Goal: Task Accomplishment & Management: Use online tool/utility

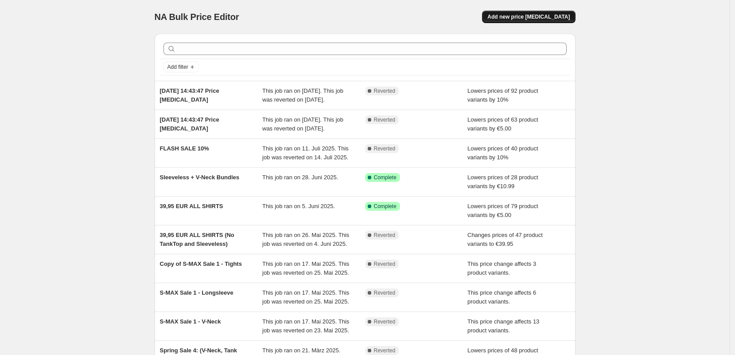
click at [527, 14] on span "Add new price [MEDICAL_DATA]" at bounding box center [528, 16] width 82 height 7
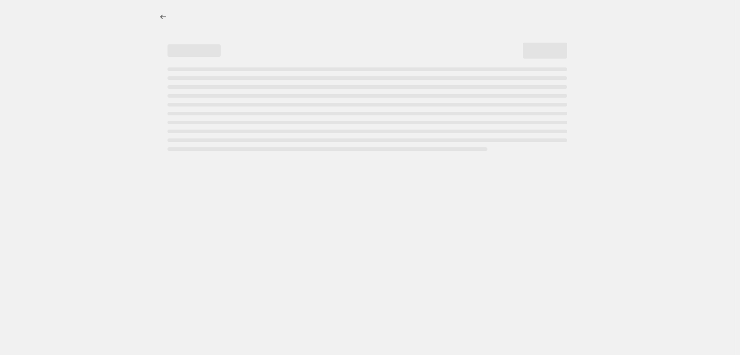
select select "percentage"
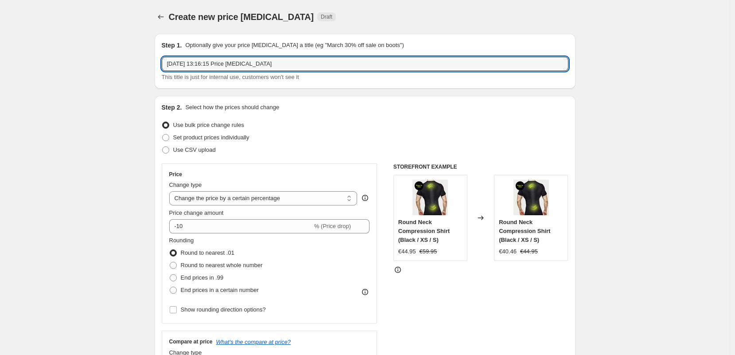
drag, startPoint x: 285, startPoint y: 64, endPoint x: 101, endPoint y: 47, distance: 184.6
type input "FLASH SALE 08-25"
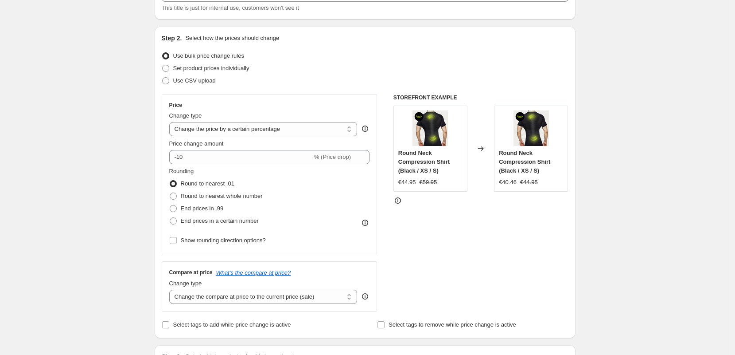
scroll to position [148, 0]
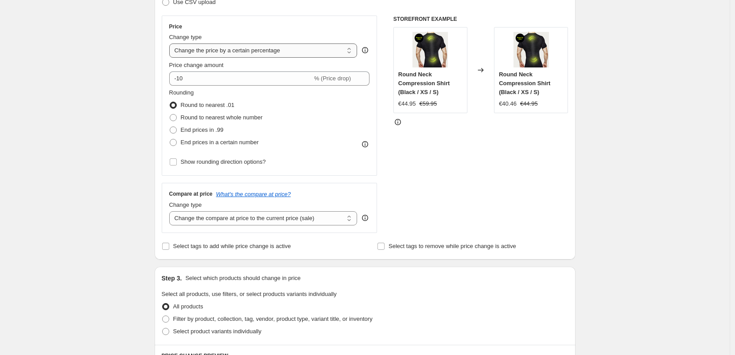
click at [236, 52] on select "Change the price to a certain amount Change the price by a certain amount Chang…" at bounding box center [263, 50] width 188 height 14
click at [229, 51] on select "Change the price to a certain amount Change the price by a certain amount Chang…" at bounding box center [263, 50] width 188 height 14
click at [256, 215] on select "Change the compare at price to the current price (sale) Change the compare at p…" at bounding box center [263, 218] width 188 height 14
select select "no_change"
click at [125, 148] on div "Create new price change job. This page is ready Create new price change job Dra…" at bounding box center [365, 295] width 730 height 886
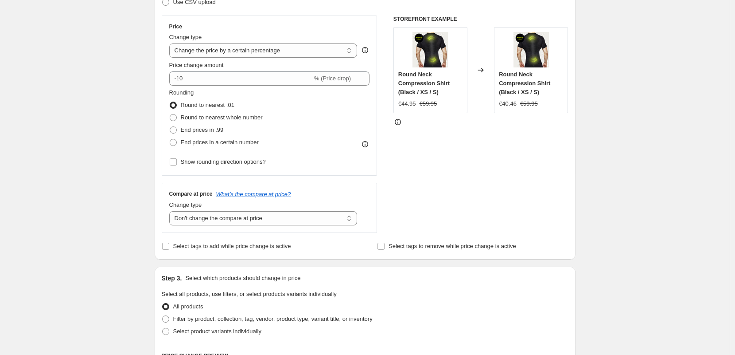
scroll to position [132, 0]
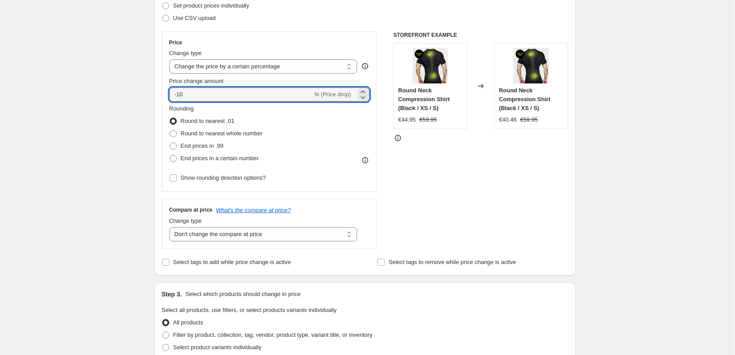
drag, startPoint x: 203, startPoint y: 93, endPoint x: 167, endPoint y: 91, distance: 36.4
click at [167, 91] on div "Price Change type Change the price to a certain amount Change the price by a ce…" at bounding box center [270, 111] width 216 height 160
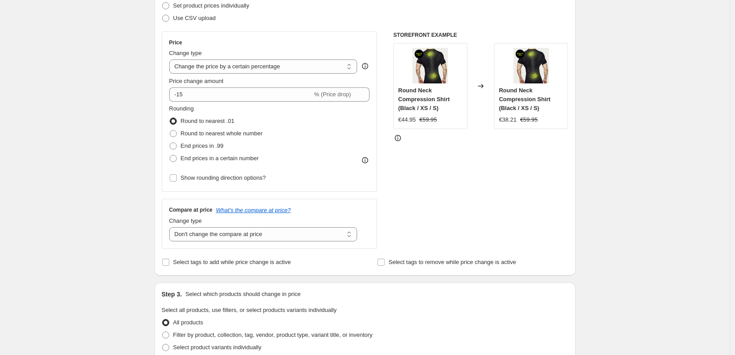
click at [119, 132] on div "Create new price change job. This page is ready Create new price change job Dra…" at bounding box center [365, 311] width 730 height 886
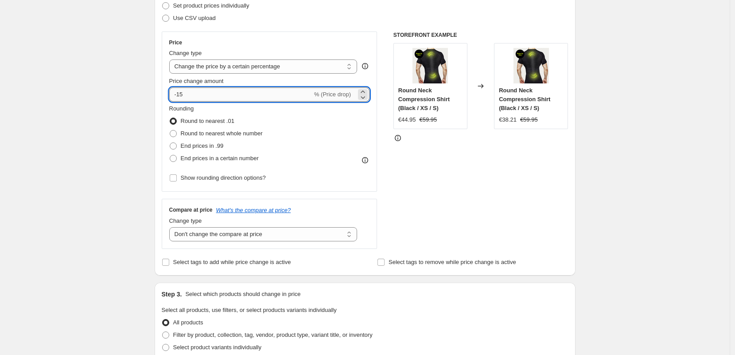
drag, startPoint x: 175, startPoint y: 97, endPoint x: 182, endPoint y: 97, distance: 6.7
click at [182, 97] on input "-15" at bounding box center [240, 94] width 143 height 14
click at [137, 133] on div "Create new price change job. This page is ready Create new price change job Dra…" at bounding box center [365, 311] width 730 height 886
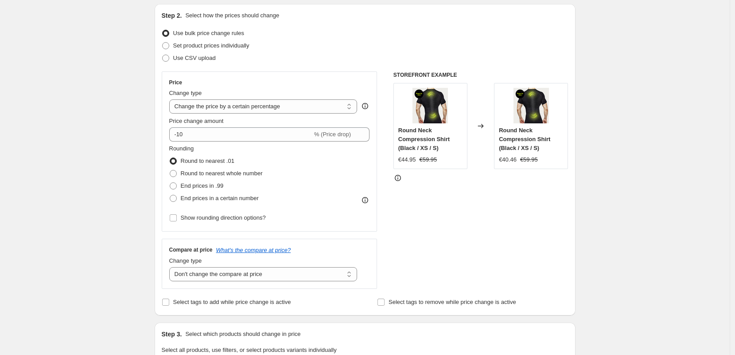
scroll to position [86, 0]
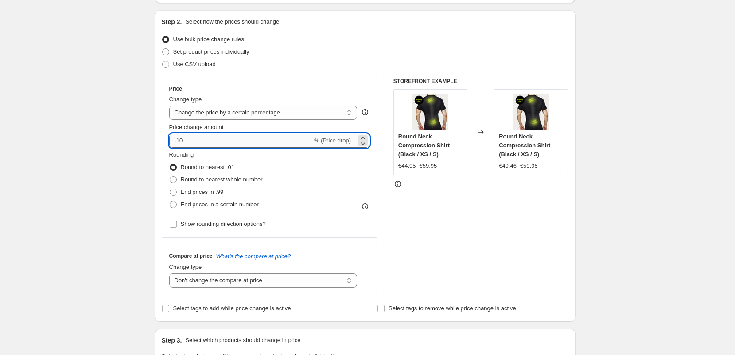
click at [203, 142] on input "-10" at bounding box center [240, 140] width 143 height 14
click at [125, 166] on div "Create new price change job. This page is ready Create new price change job Dra…" at bounding box center [365, 357] width 730 height 886
click at [199, 144] on input "-11" at bounding box center [240, 140] width 143 height 14
type input "-12"
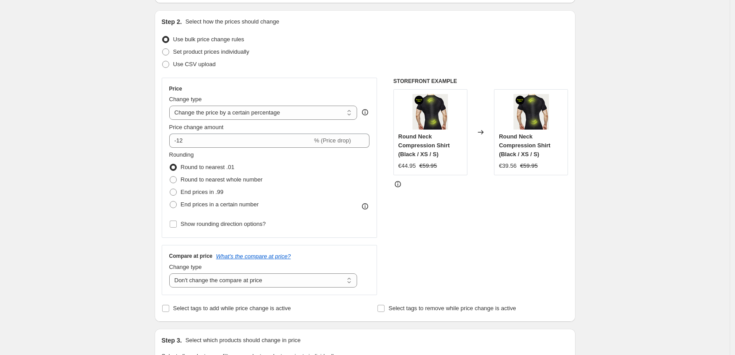
click at [113, 185] on div "Create new price change job. This page is ready Create new price change job Dra…" at bounding box center [365, 357] width 730 height 886
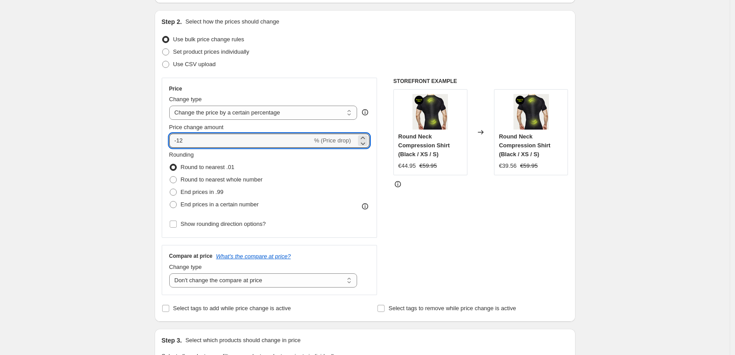
drag, startPoint x: 197, startPoint y: 140, endPoint x: 145, endPoint y: 137, distance: 52.4
click at [145, 137] on div "Create new price change job. This page is ready Create new price change job Dra…" at bounding box center [365, 357] width 730 height 886
click at [214, 113] on select "Change the price to a certain amount Change the price by a certain amount Chang…" at bounding box center [263, 112] width 188 height 14
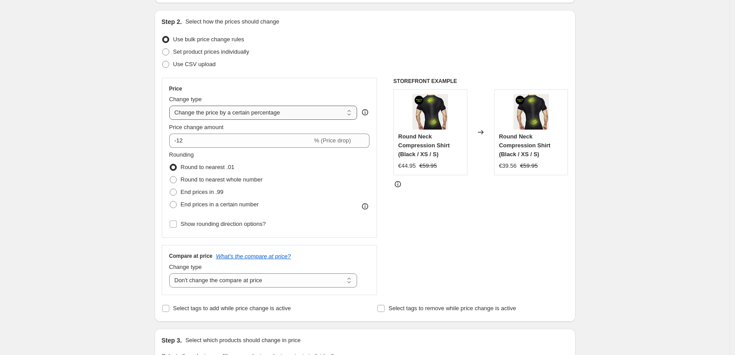
click at [232, 114] on select "Change the price to a certain amount Change the price by a certain amount Chang…" at bounding box center [263, 112] width 188 height 14
click at [263, 111] on select "Change the price to a certain amount Change the price by a certain amount Chang…" at bounding box center [263, 112] width 188 height 14
select select "to"
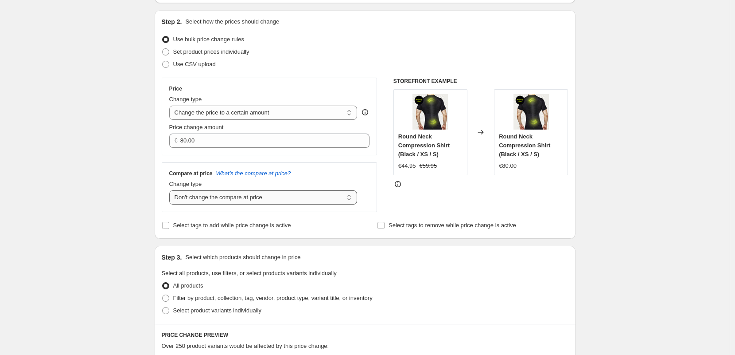
click at [210, 197] on select "Change the compare at price to the current price (sale) Change the compare at p…" at bounding box center [263, 197] width 188 height 14
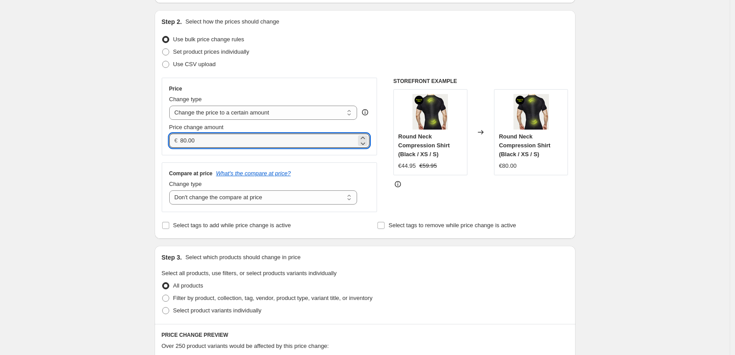
drag, startPoint x: 203, startPoint y: 140, endPoint x: 175, endPoint y: 142, distance: 27.5
click at [175, 142] on div "€ 80.00" at bounding box center [269, 140] width 201 height 14
type input "7"
type input "39.95"
click at [97, 176] on div "Create new price change job. This page is ready Create new price change job Dra…" at bounding box center [365, 315] width 730 height 803
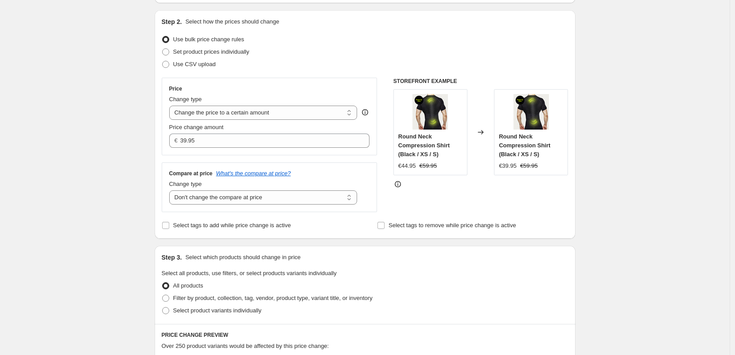
click at [105, 177] on div "Create new price change job. This page is ready Create new price change job Dra…" at bounding box center [365, 315] width 730 height 803
click at [224, 117] on select "Change the price to a certain amount Change the price by a certain amount Chang…" at bounding box center [263, 112] width 188 height 14
select select "by"
type input "-10.00"
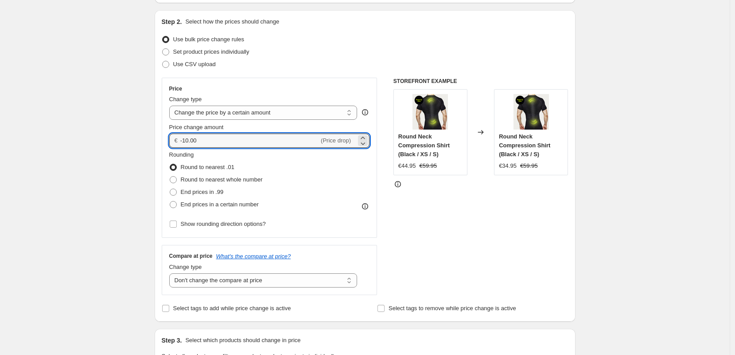
drag, startPoint x: 211, startPoint y: 140, endPoint x: 179, endPoint y: 140, distance: 31.5
click at [179, 140] on div "€ -10.00 (Price drop)" at bounding box center [269, 140] width 201 height 14
type input "-5.00"
click at [135, 157] on div "Create new price change job. This page is ready Create new price change job Dra…" at bounding box center [365, 357] width 730 height 886
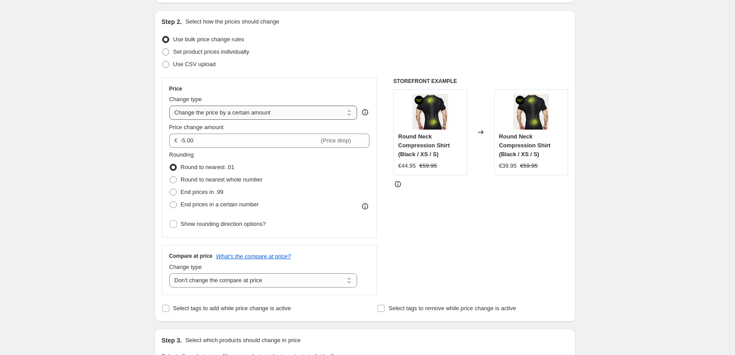
click at [222, 119] on select "Change the price to a certain amount Change the price by a certain amount Chang…" at bounding box center [263, 112] width 188 height 14
select select "percentage"
type input "-15"
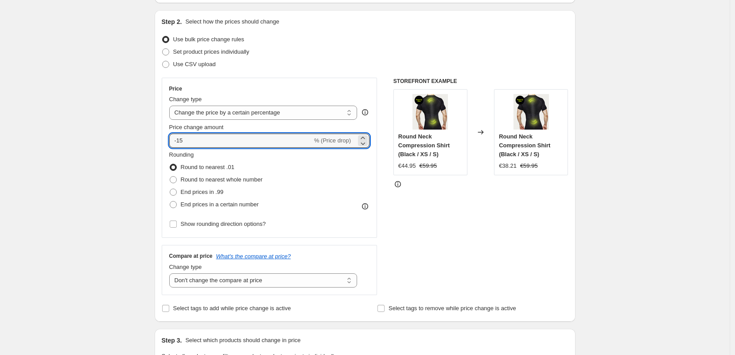
drag, startPoint x: 195, startPoint y: 142, endPoint x: 168, endPoint y: 142, distance: 27.5
click at [168, 142] on div "Price Change type Change the price to a certain amount Change the price by a ce…" at bounding box center [270, 158] width 216 height 160
type input "-10"
click at [117, 167] on div "Create new price change job. This page is ready Create new price change job Dra…" at bounding box center [365, 357] width 730 height 886
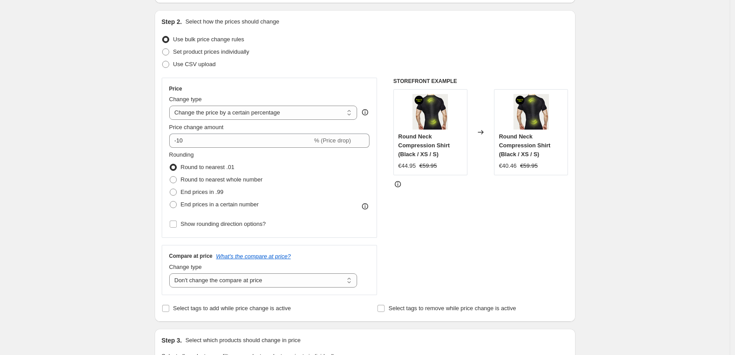
click at [46, 178] on div "Create new price change job. This page is ready Create new price change job Dra…" at bounding box center [365, 357] width 730 height 886
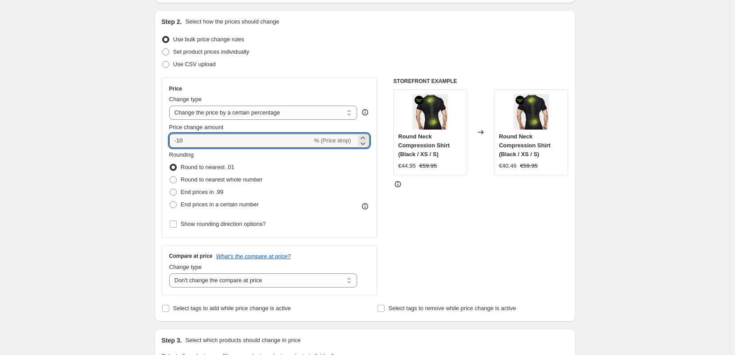
drag, startPoint x: 197, startPoint y: 141, endPoint x: 131, endPoint y: 130, distance: 67.0
click at [137, 134] on div "Create new price change job. This page is ready Create new price change job Dra…" at bounding box center [365, 357] width 730 height 886
type input "-15"
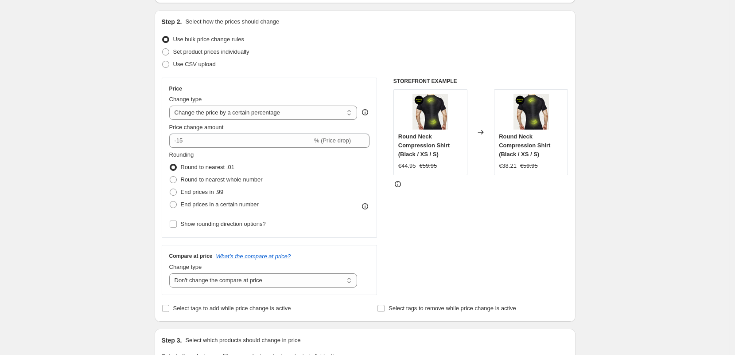
click at [92, 142] on div "Create new price change job. This page is ready Create new price change job Dra…" at bounding box center [365, 357] width 730 height 886
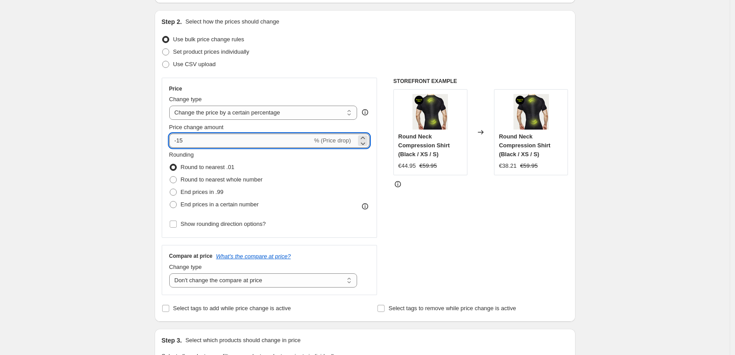
click at [196, 139] on input "-15" at bounding box center [240, 140] width 143 height 14
drag, startPoint x: 208, startPoint y: 140, endPoint x: 177, endPoint y: 138, distance: 31.1
click at [177, 138] on input "-15" at bounding box center [240, 140] width 143 height 14
click at [227, 108] on select "Change the price to a certain amount Change the price by a certain amount Chang…" at bounding box center [263, 112] width 188 height 14
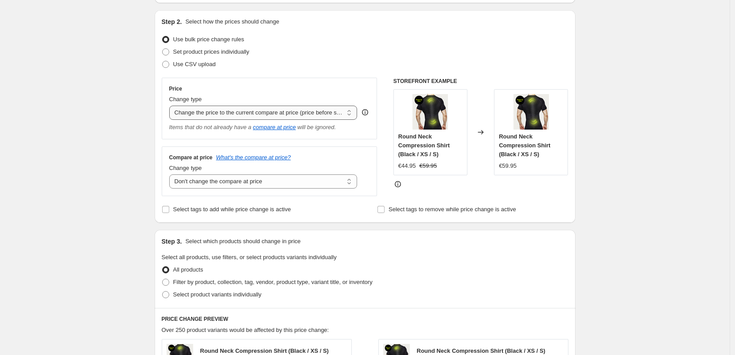
click at [223, 115] on select "Change the price to a certain amount Change the price by a certain amount Chang…" at bounding box center [263, 112] width 188 height 14
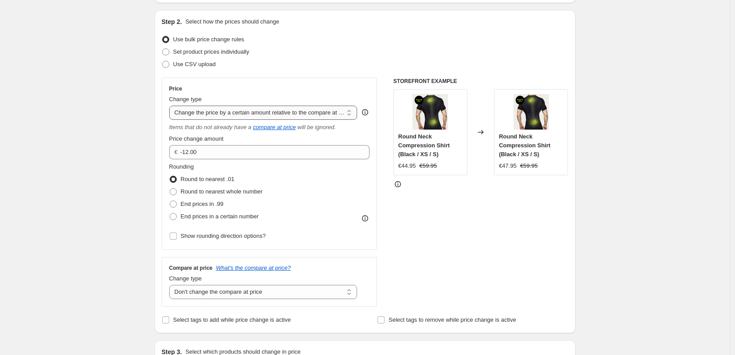
click at [215, 112] on select "Change the price to a certain amount Change the price by a certain amount Chang…" at bounding box center [263, 112] width 188 height 14
select select "pcap"
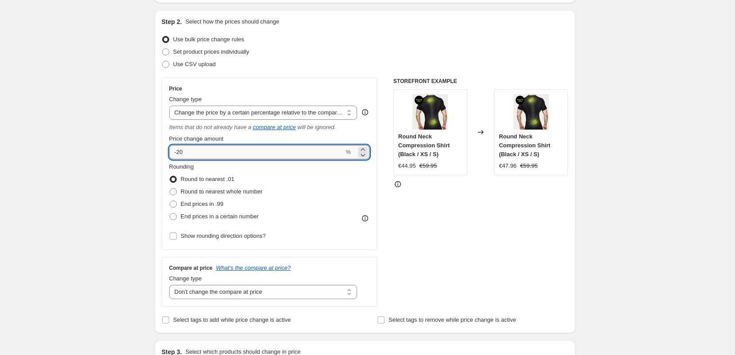
drag, startPoint x: 208, startPoint y: 152, endPoint x: 181, endPoint y: 151, distance: 27.5
click at [181, 151] on input "-20" at bounding box center [256, 152] width 175 height 14
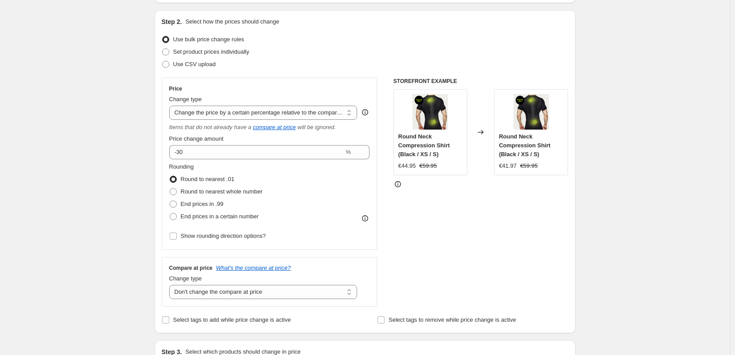
click at [151, 147] on div "Step 1. Optionally give your price change job a title (eg "March 30% off sale o…" at bounding box center [362, 349] width 428 height 817
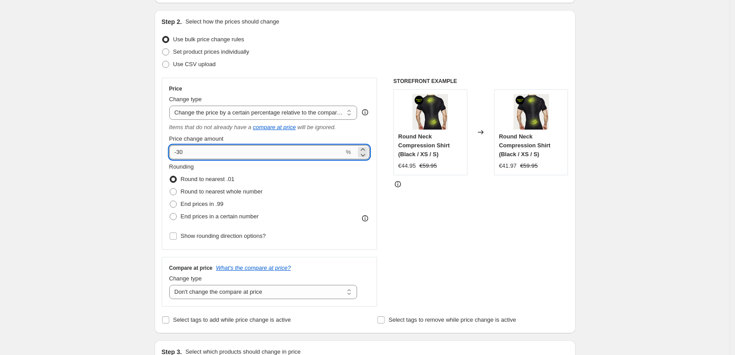
drag, startPoint x: 201, startPoint y: 156, endPoint x: 182, endPoint y: 155, distance: 19.1
click at [182, 155] on input "-30" at bounding box center [256, 152] width 175 height 14
drag, startPoint x: 186, startPoint y: 154, endPoint x: 181, endPoint y: 154, distance: 5.3
click at [181, 154] on input "-30" at bounding box center [256, 152] width 175 height 14
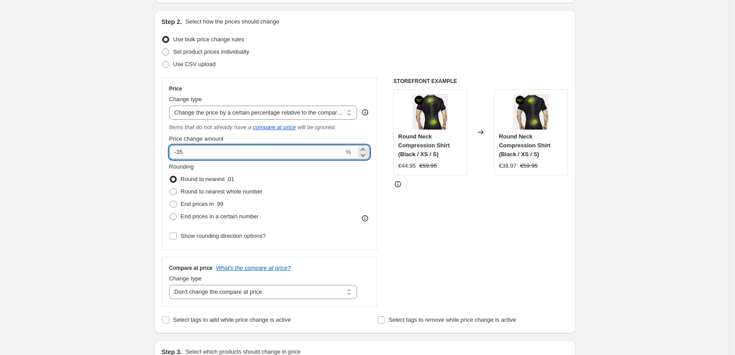
drag, startPoint x: 189, startPoint y: 155, endPoint x: 182, endPoint y: 155, distance: 6.6
click at [182, 155] on input "-35" at bounding box center [256, 152] width 175 height 14
click at [183, 151] on input "-36" at bounding box center [256, 152] width 175 height 14
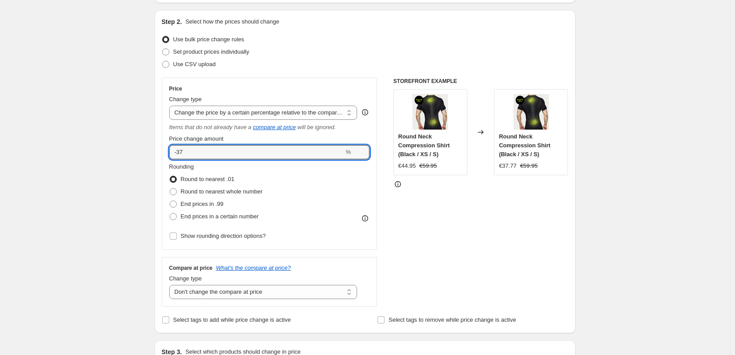
drag, startPoint x: 189, startPoint y: 153, endPoint x: 206, endPoint y: 136, distance: 24.1
click at [190, 152] on input "-37" at bounding box center [256, 152] width 175 height 14
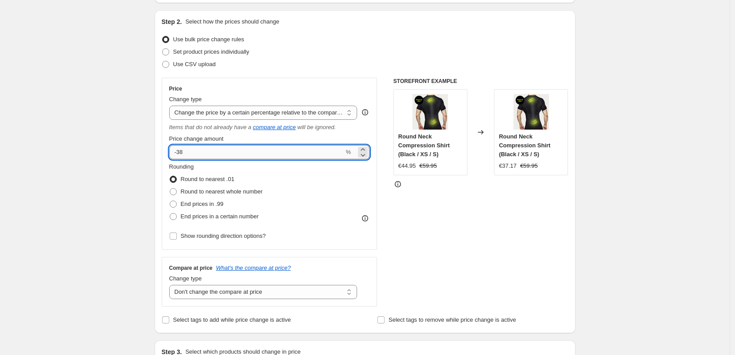
drag, startPoint x: 191, startPoint y: 152, endPoint x: 184, endPoint y: 153, distance: 7.1
click at [184, 153] on input "-38" at bounding box center [256, 152] width 175 height 14
drag, startPoint x: 183, startPoint y: 152, endPoint x: 188, endPoint y: 152, distance: 4.5
click at [188, 152] on input "-39" at bounding box center [256, 152] width 175 height 14
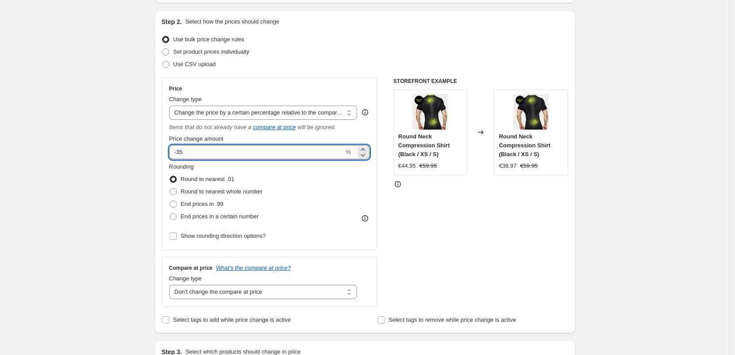
click at [186, 155] on input "-35" at bounding box center [256, 152] width 175 height 14
click at [194, 153] on input "-34" at bounding box center [256, 152] width 175 height 14
click at [188, 155] on input "-33" at bounding box center [256, 152] width 175 height 14
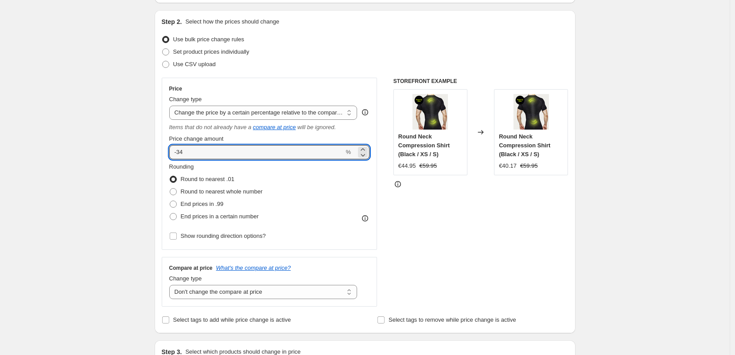
type input "-34"
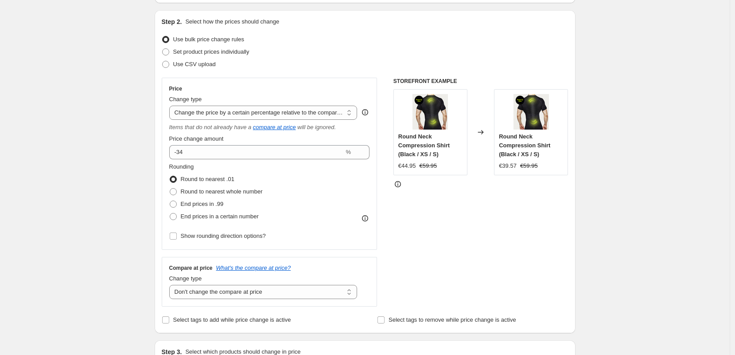
click at [218, 108] on select "Change the price to a certain amount Change the price by a certain amount Chang…" at bounding box center [263, 112] width 188 height 14
select select "percentage"
type input "-15"
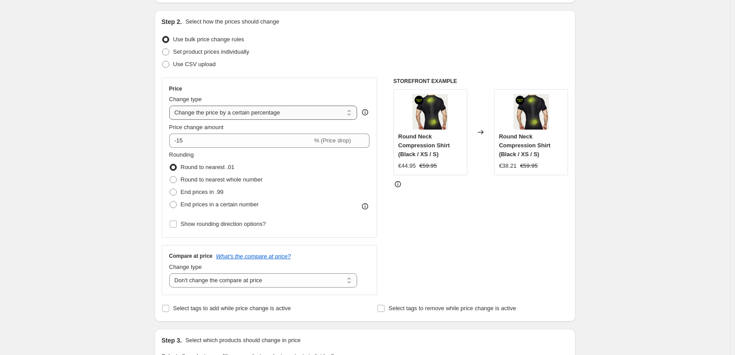
click at [212, 112] on select "Change the price to a certain amount Change the price by a certain amount Chang…" at bounding box center [263, 112] width 188 height 14
select select "by"
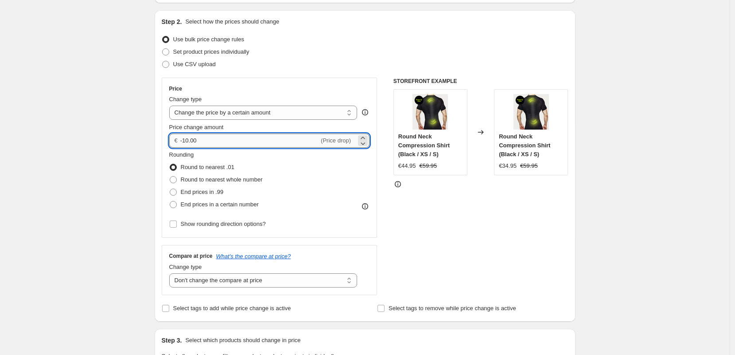
drag, startPoint x: 203, startPoint y: 138, endPoint x: 187, endPoint y: 137, distance: 15.5
click at [187, 137] on input "-10.00" at bounding box center [249, 140] width 139 height 14
type input "-1"
type input "-5.00"
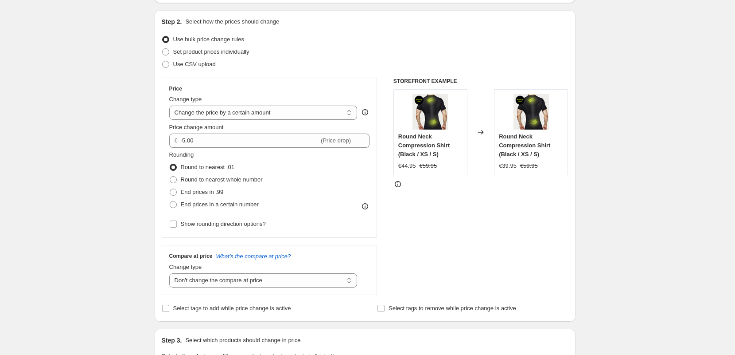
click at [109, 132] on div "Create new price change job. This page is ready Create new price change job Dra…" at bounding box center [365, 357] width 730 height 886
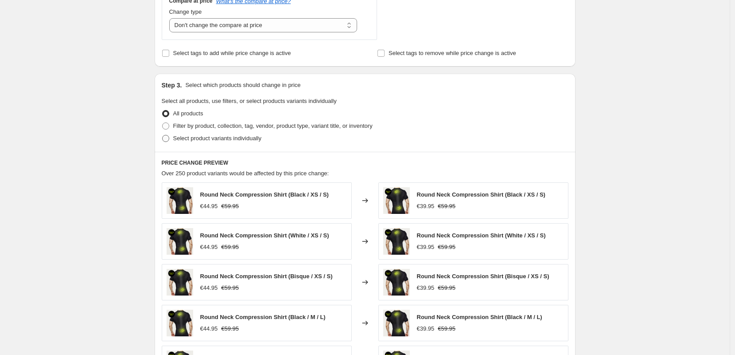
scroll to position [337, 0]
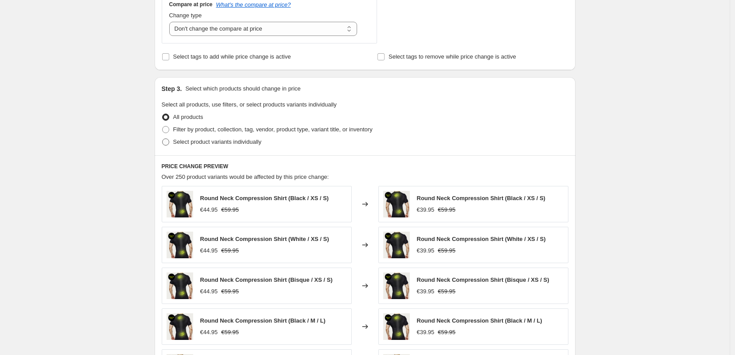
click at [222, 143] on span "Select product variants individually" at bounding box center [217, 141] width 88 height 7
click at [163, 139] on input "Select product variants individually" at bounding box center [162, 138] width 0 height 0
radio input "true"
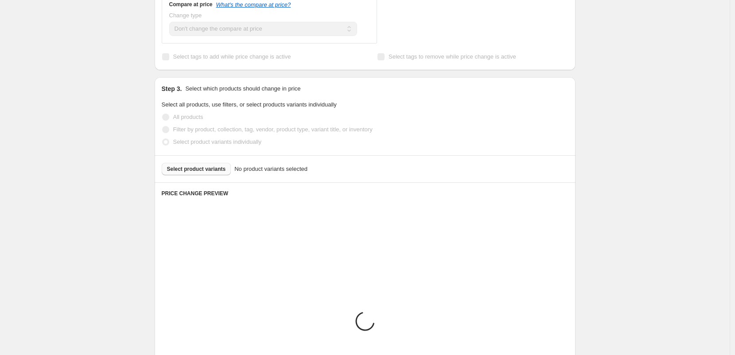
scroll to position [335, 0]
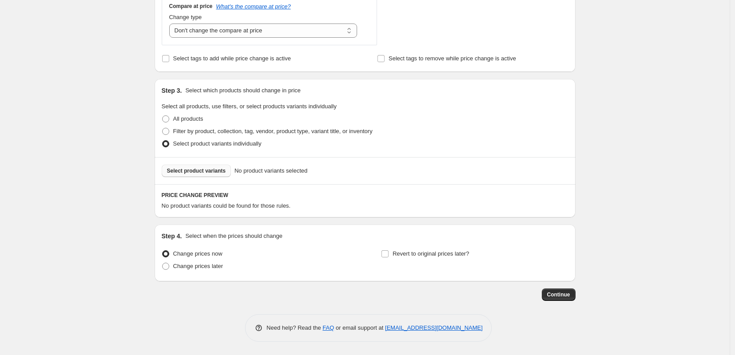
click at [218, 175] on button "Select product variants" at bounding box center [197, 170] width 70 height 12
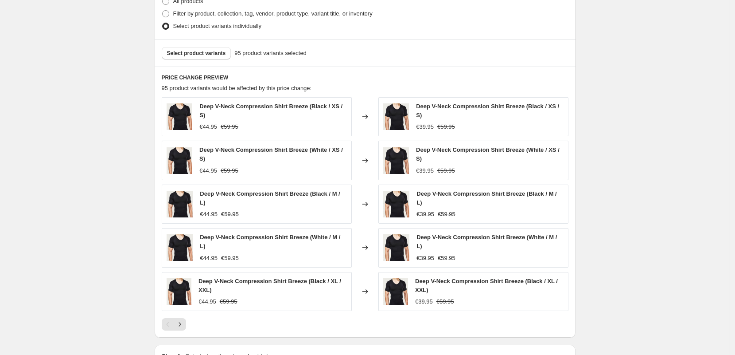
scroll to position [573, 0]
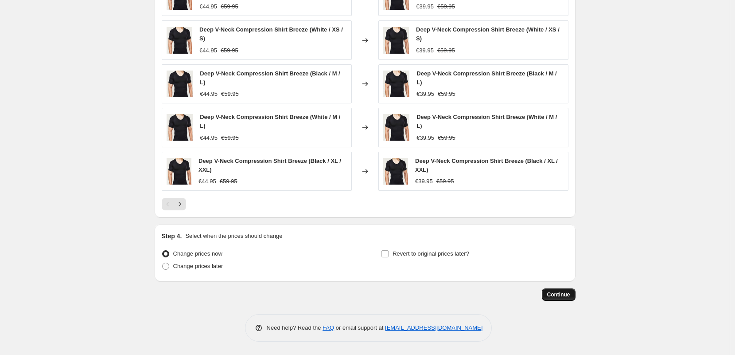
click at [566, 294] on span "Continue" at bounding box center [558, 294] width 23 height 7
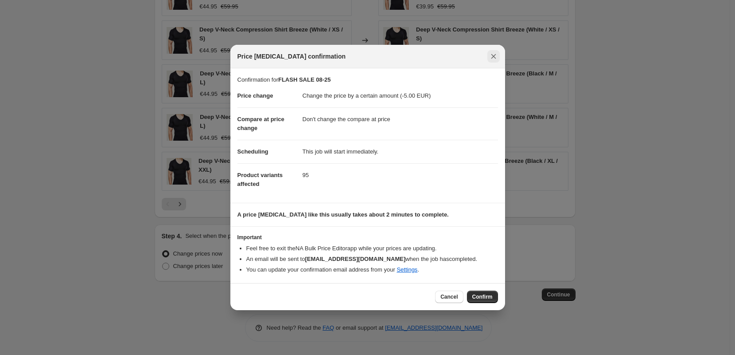
click at [494, 55] on icon "Close" at bounding box center [493, 56] width 9 height 9
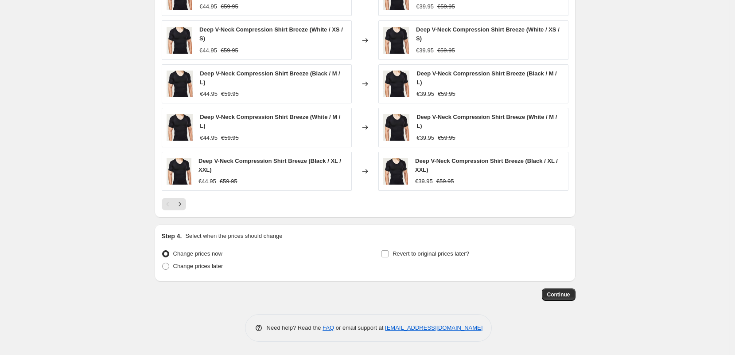
drag, startPoint x: 389, startPoint y: 252, endPoint x: 416, endPoint y: 260, distance: 27.6
click at [389, 252] on input "Revert to original prices later?" at bounding box center [385, 253] width 7 height 7
checkbox input "true"
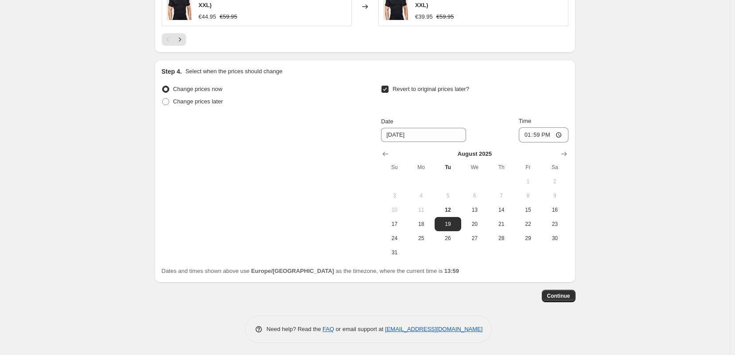
scroll to position [738, 0]
click at [424, 238] on span "25" at bounding box center [421, 236] width 19 height 7
type input "8/25/2025"
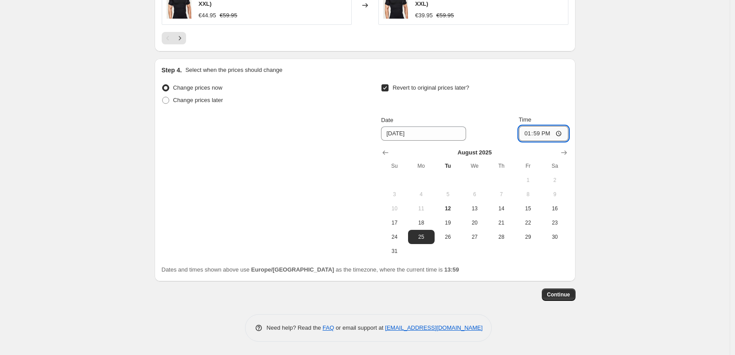
click at [546, 136] on input "13:59" at bounding box center [544, 133] width 50 height 15
click at [536, 135] on input "13:59" at bounding box center [544, 133] width 50 height 15
click at [550, 136] on input "00:59" at bounding box center [544, 133] width 50 height 15
click at [539, 134] on input "00:00" at bounding box center [544, 133] width 50 height 15
type input "12:00"
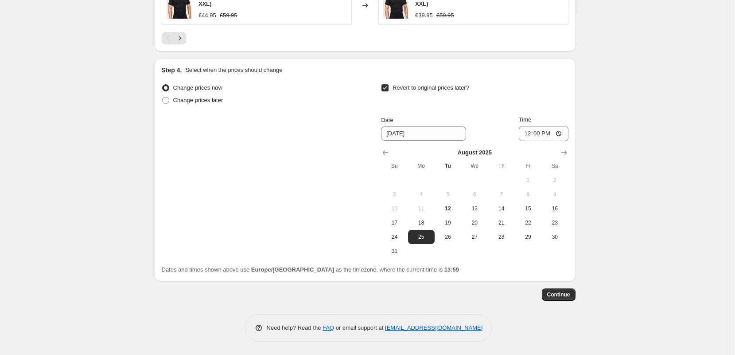
click at [558, 297] on span "Continue" at bounding box center [558, 294] width 23 height 7
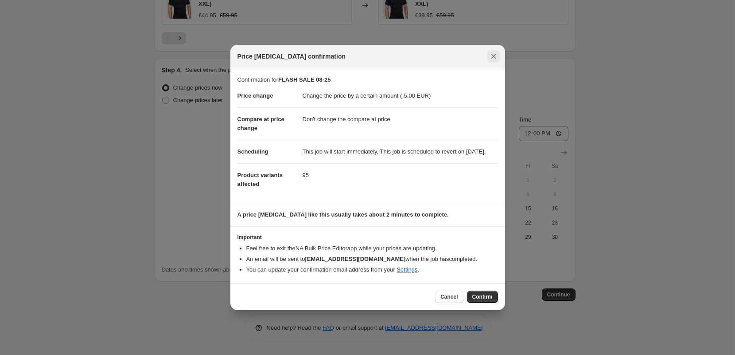
click at [491, 52] on icon "Close" at bounding box center [493, 56] width 9 height 9
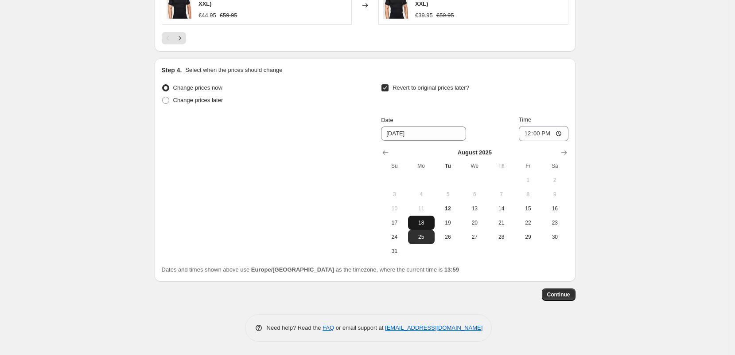
click at [415, 225] on span "18" at bounding box center [421, 222] width 19 height 7
type input "8/18/2025"
click at [548, 297] on button "Continue" at bounding box center [559, 294] width 34 height 12
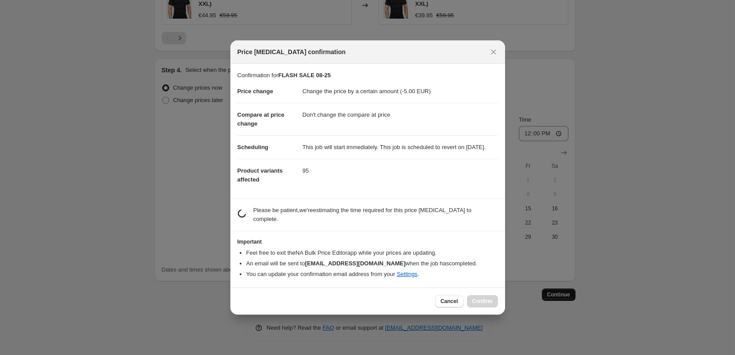
scroll to position [0, 0]
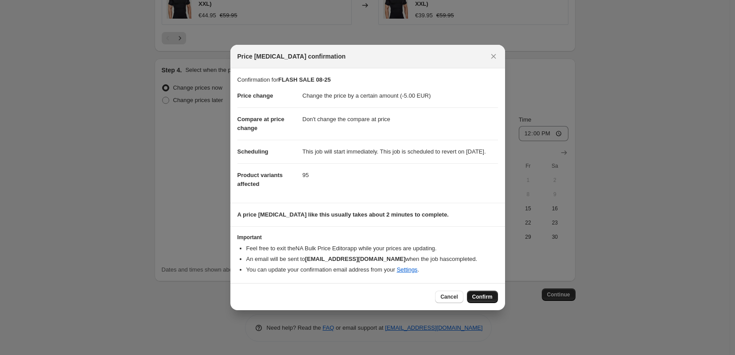
click at [489, 300] on span "Confirm" at bounding box center [482, 296] width 20 height 7
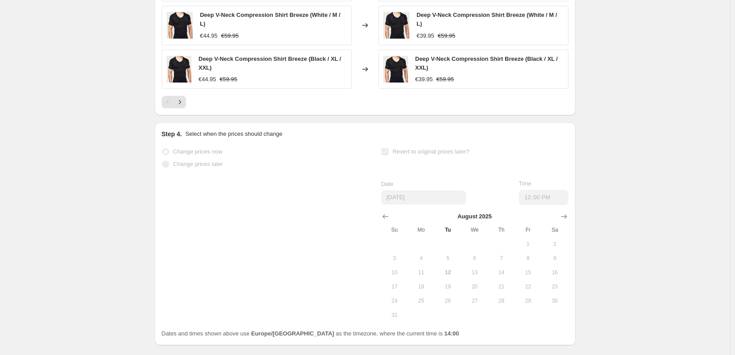
scroll to position [761, 0]
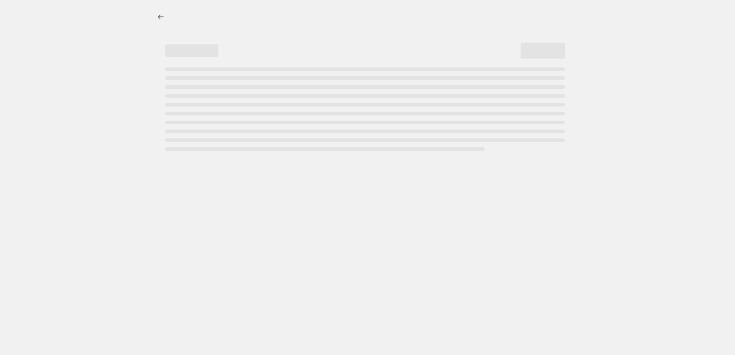
select select "by"
select select "no_change"
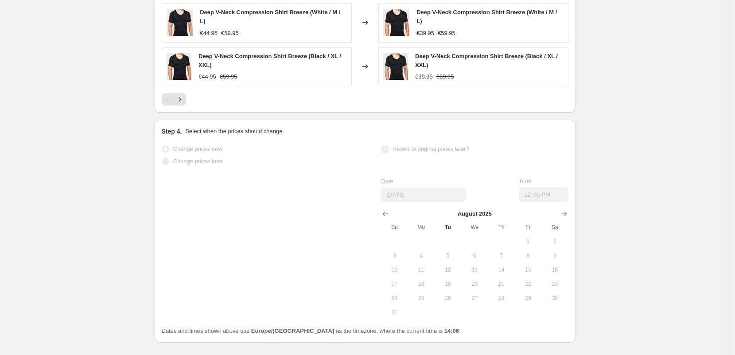
scroll to position [0, 0]
